Goal: Task Accomplishment & Management: Manage account settings

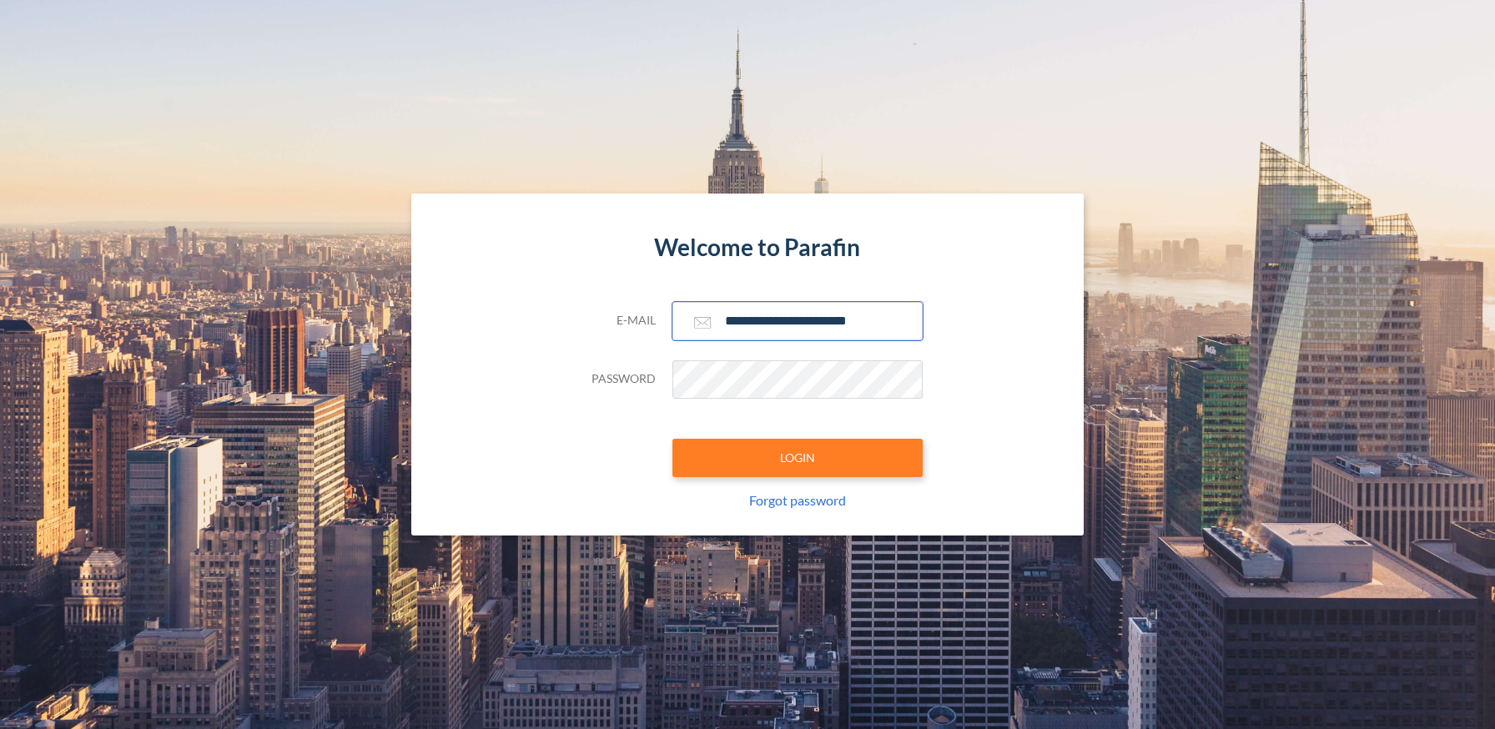
type input "**********"
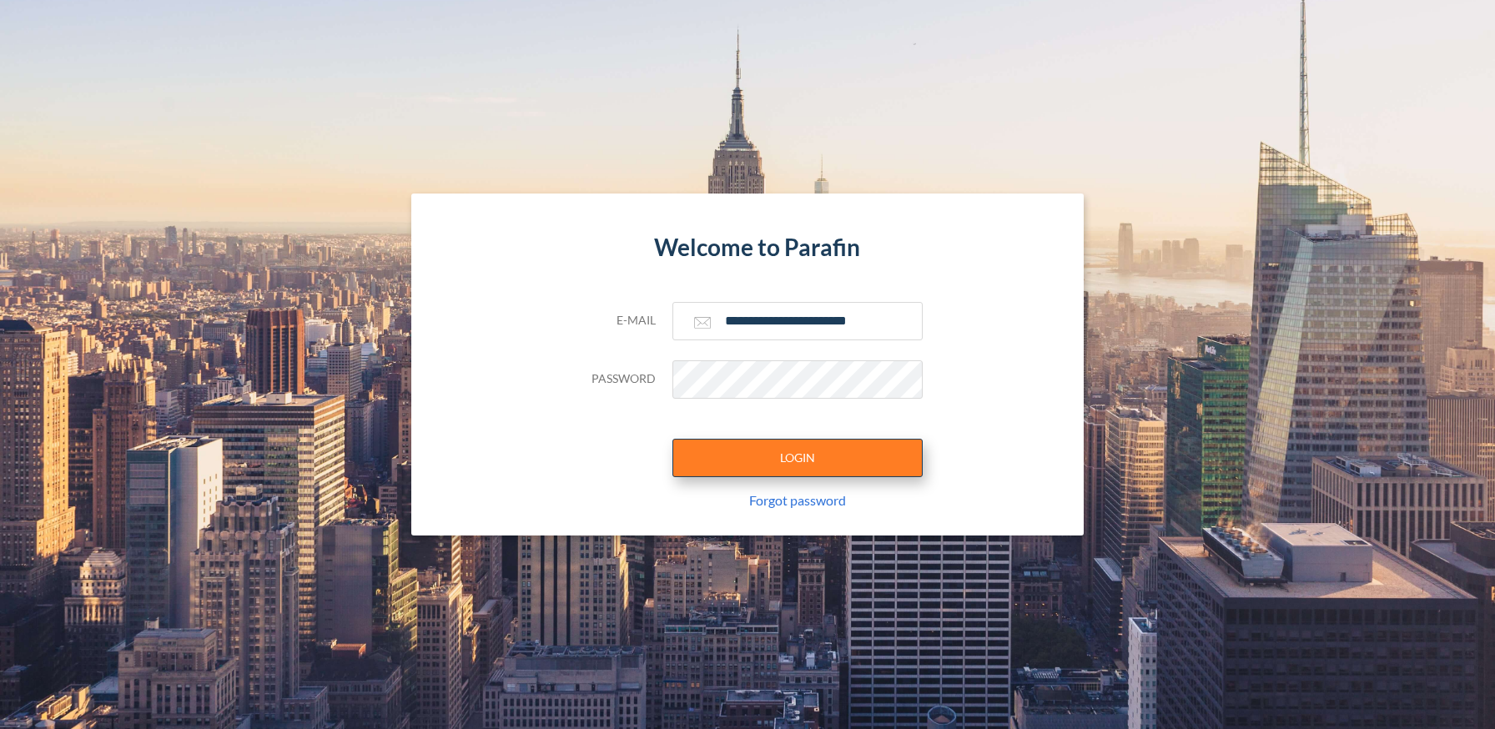
click at [797, 457] on button "LOGIN" at bounding box center [798, 458] width 250 height 38
